Goal: Task Accomplishment & Management: Manage account settings

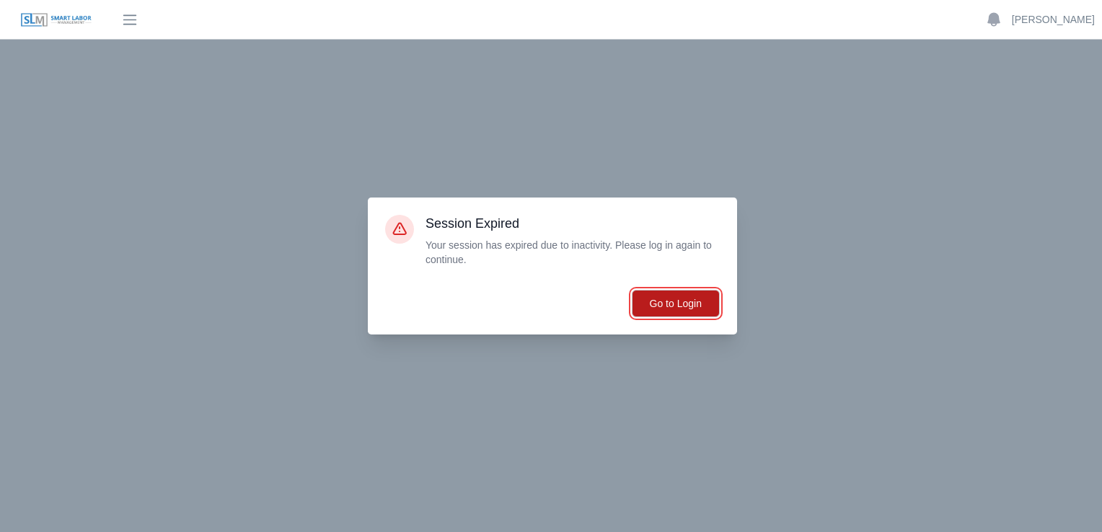
click at [652, 316] on button "Go to Login" at bounding box center [676, 303] width 88 height 27
click at [666, 306] on button "Go to Login" at bounding box center [676, 303] width 88 height 27
click at [656, 300] on button "Go to Login" at bounding box center [676, 303] width 88 height 27
click at [653, 303] on button "Go to Login" at bounding box center [676, 303] width 88 height 27
click at [662, 301] on button "Go to Login" at bounding box center [676, 303] width 88 height 27
